Goal: Transaction & Acquisition: Purchase product/service

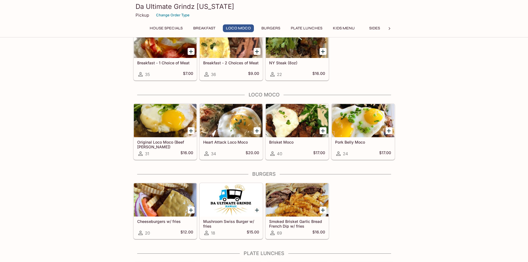
scroll to position [166, 0]
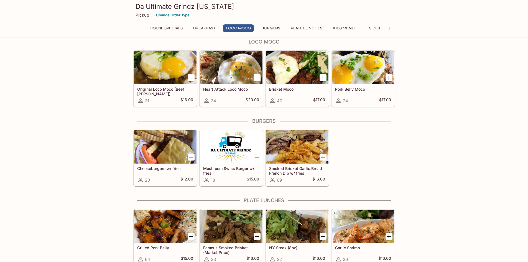
click at [295, 157] on div at bounding box center [297, 146] width 63 height 33
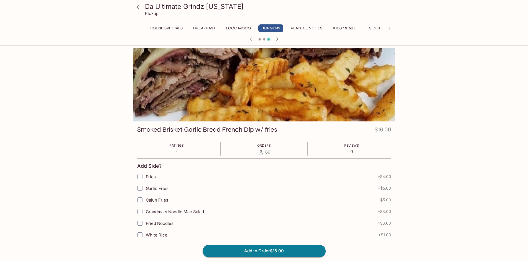
click at [140, 6] on icon at bounding box center [138, 7] width 10 height 10
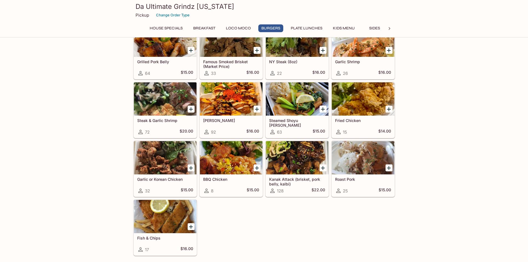
scroll to position [360, 0]
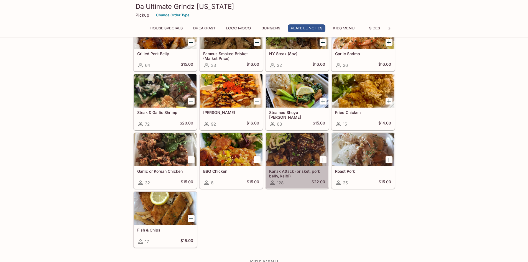
click at [299, 151] on div at bounding box center [297, 149] width 63 height 33
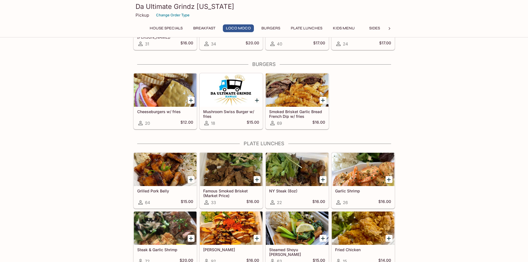
scroll to position [140, 0]
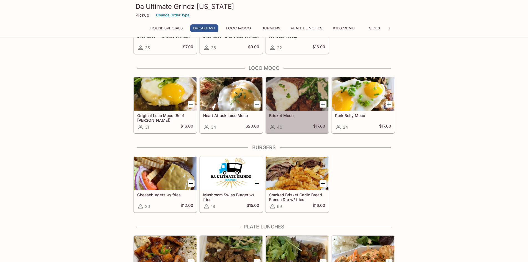
click at [298, 94] on div at bounding box center [297, 93] width 63 height 33
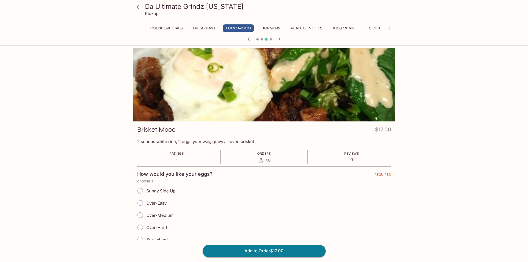
click at [304, 28] on button "Plate Lunches" at bounding box center [307, 28] width 38 height 8
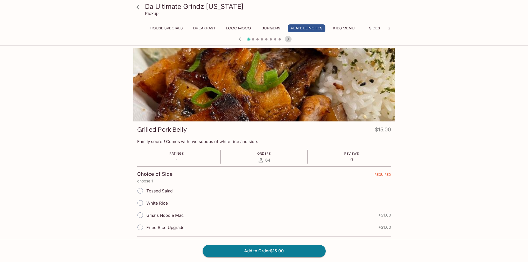
click at [290, 39] on icon "button" at bounding box center [288, 39] width 7 height 7
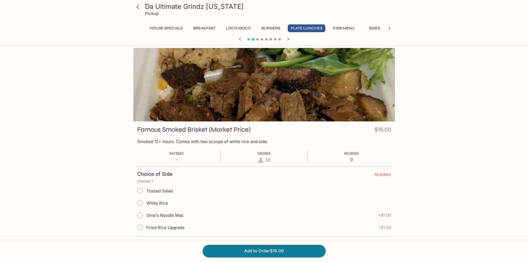
click at [290, 39] on icon "button" at bounding box center [288, 39] width 7 height 7
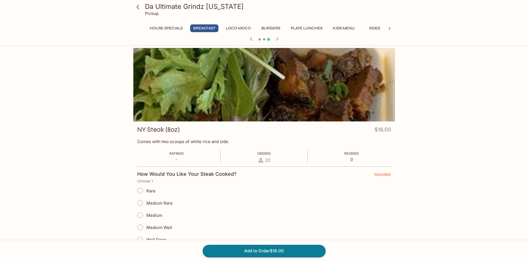
click at [278, 38] on icon "button" at bounding box center [277, 39] width 7 height 7
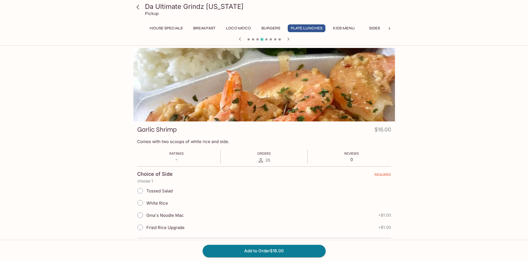
click at [289, 37] on icon "button" at bounding box center [288, 39] width 7 height 7
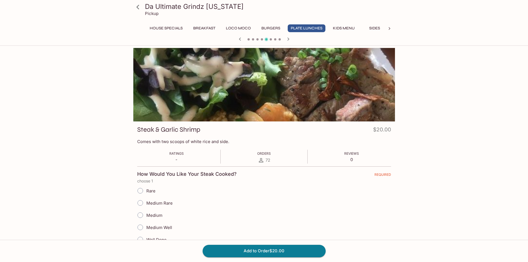
click at [162, 27] on button "House Specials" at bounding box center [166, 28] width 39 height 8
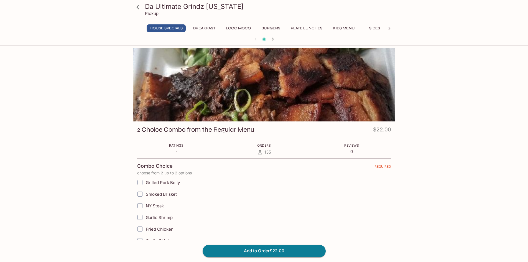
click at [213, 27] on button "Breakfast" at bounding box center [204, 28] width 28 height 8
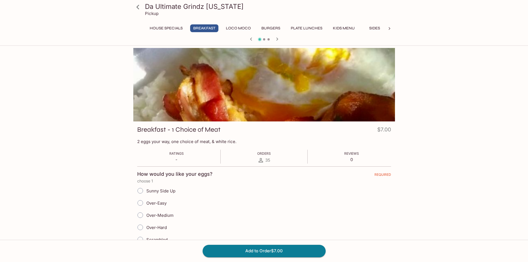
click at [244, 27] on button "Loco Moco" at bounding box center [238, 28] width 31 height 8
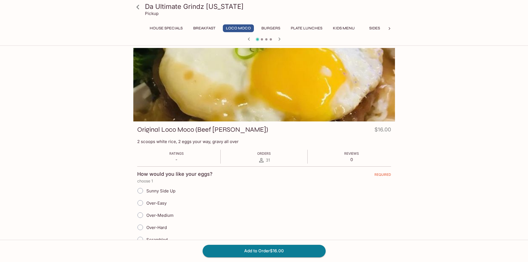
click at [263, 28] on button "Burgers" at bounding box center [270, 28] width 25 height 8
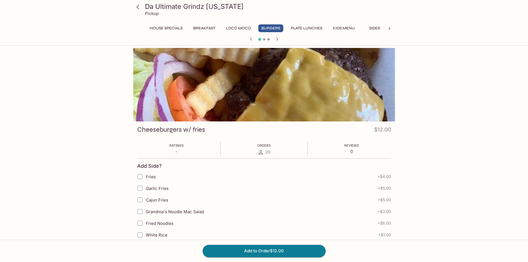
click at [311, 27] on button "Plate Lunches" at bounding box center [307, 28] width 38 height 8
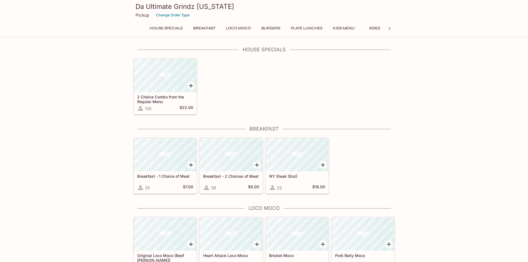
scroll to position [140, 0]
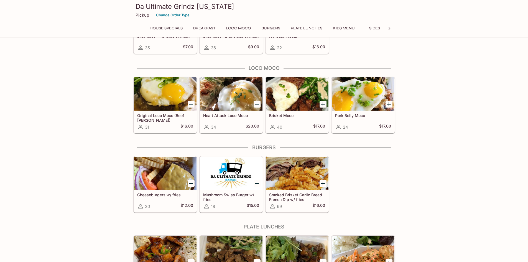
click at [235, 173] on div at bounding box center [231, 173] width 63 height 33
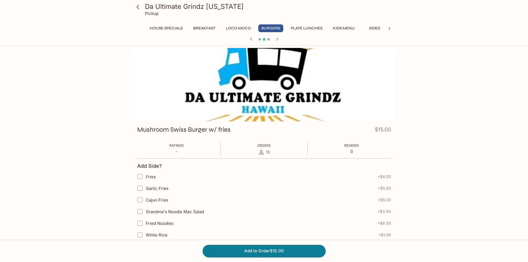
scroll to position [140, 0]
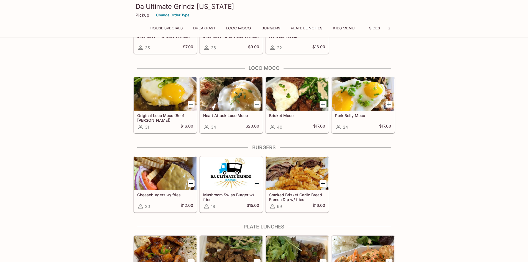
click at [309, 173] on div at bounding box center [297, 173] width 63 height 33
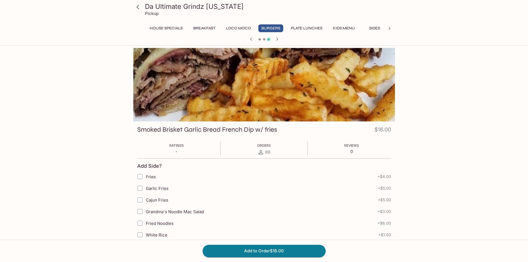
click at [293, 100] on div at bounding box center [264, 84] width 262 height 73
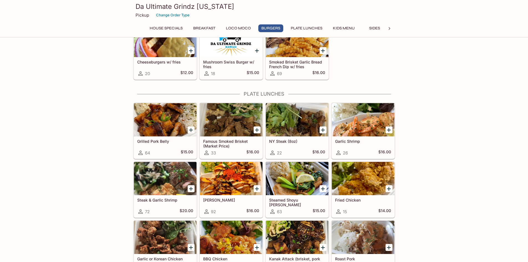
scroll to position [278, 0]
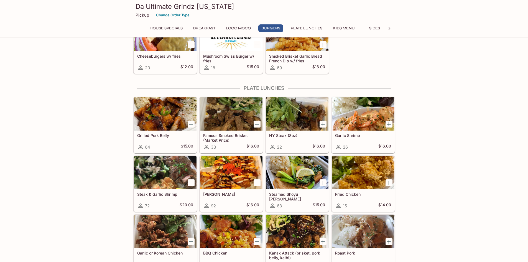
click at [240, 116] on div at bounding box center [231, 113] width 63 height 33
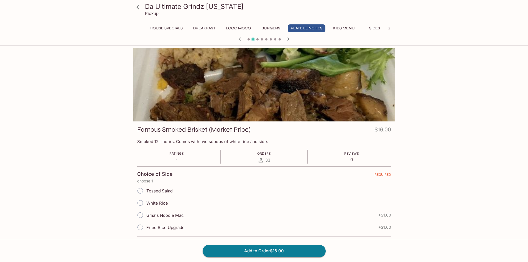
click at [288, 95] on div at bounding box center [264, 84] width 262 height 73
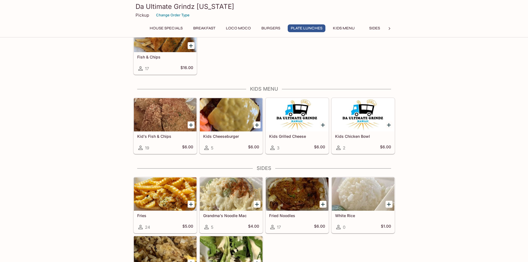
scroll to position [583, 0]
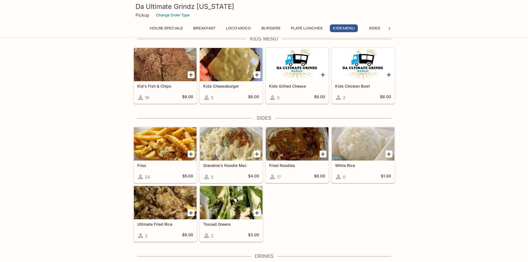
click at [297, 142] on div at bounding box center [297, 143] width 63 height 33
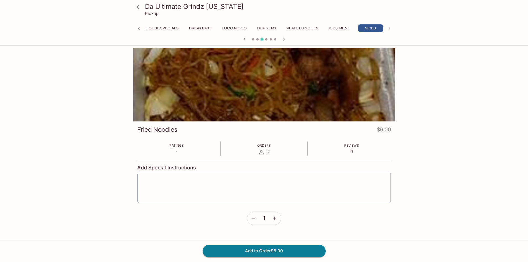
scroll to position [0, 4]
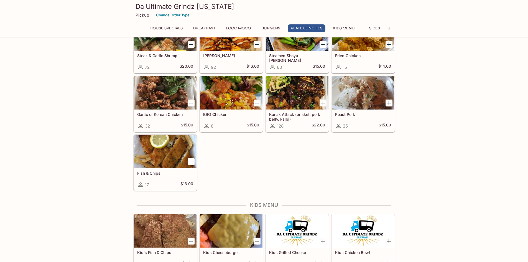
scroll to position [362, 0]
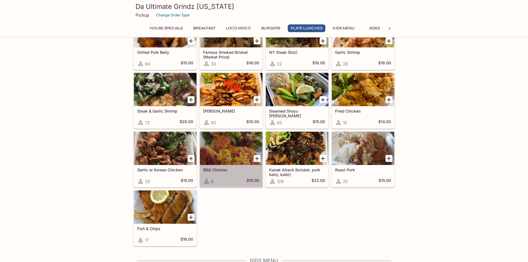
click at [224, 142] on div at bounding box center [231, 148] width 63 height 33
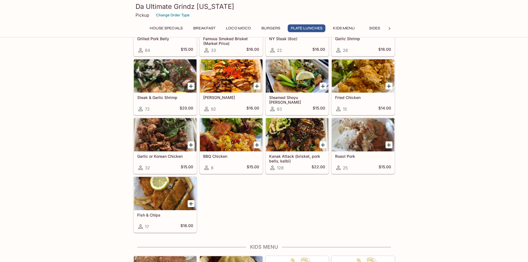
scroll to position [365, 0]
